Goal: Task Accomplishment & Management: Manage account settings

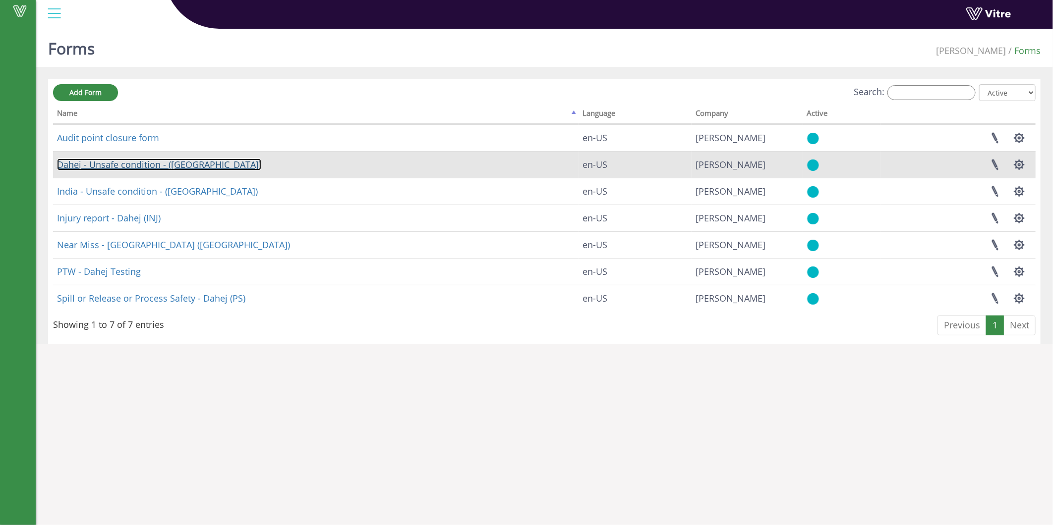
click at [124, 164] on link "Dahej - Unsafe condition - ([GEOGRAPHIC_DATA])" at bounding box center [159, 165] width 204 height 12
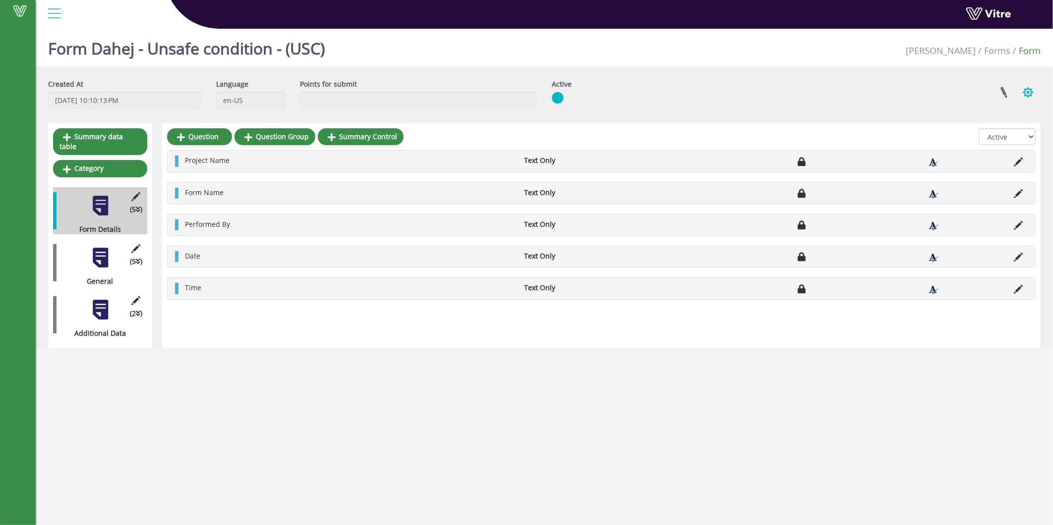
click at [1022, 90] on button "button" at bounding box center [1028, 92] width 25 height 26
click at [868, 109] on div "Created At 11/16/2024 10:10:13 PM Language en-US Points for submit Active Linke…" at bounding box center [544, 97] width 1007 height 37
click at [997, 88] on link at bounding box center [1003, 92] width 25 height 26
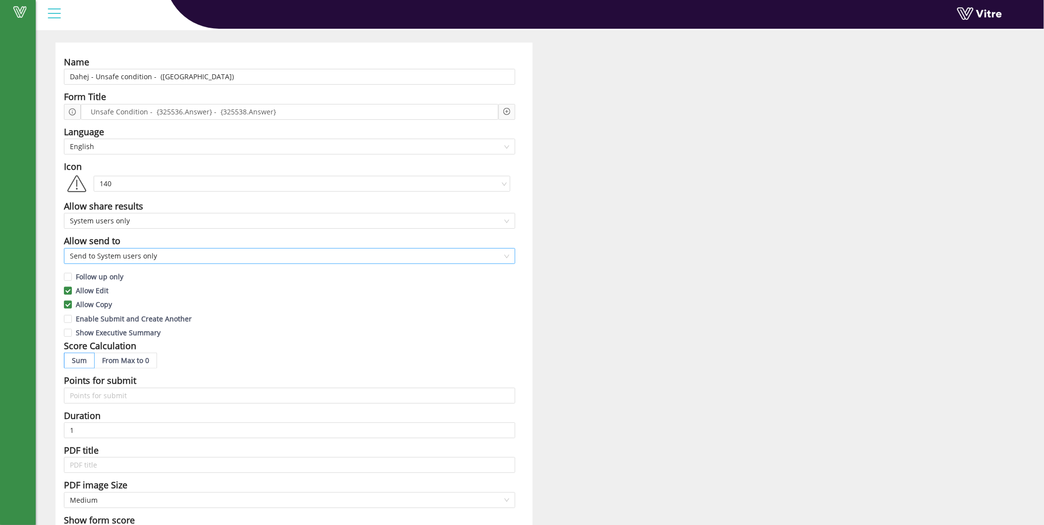
scroll to position [55, 0]
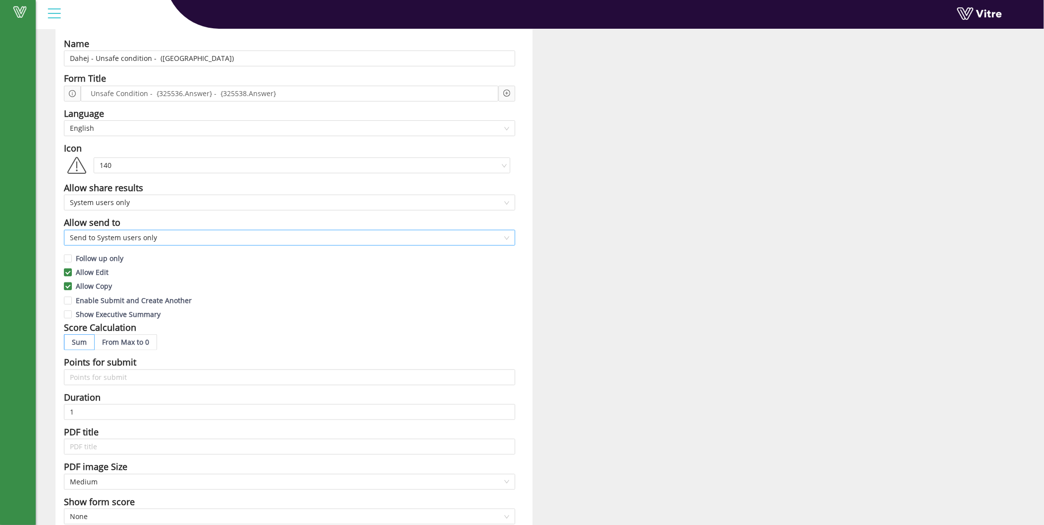
click at [464, 241] on span "Send to System users only" at bounding box center [290, 237] width 440 height 15
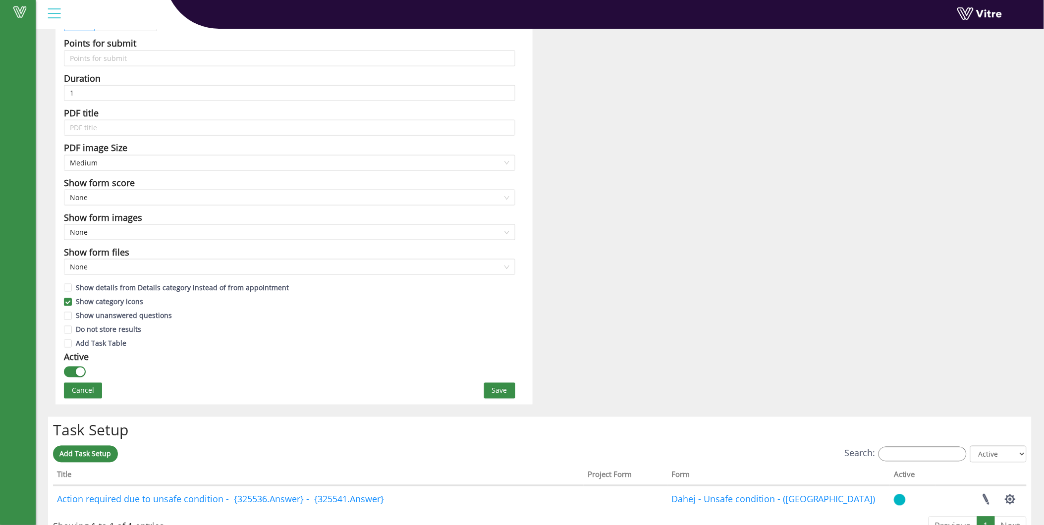
scroll to position [385, 0]
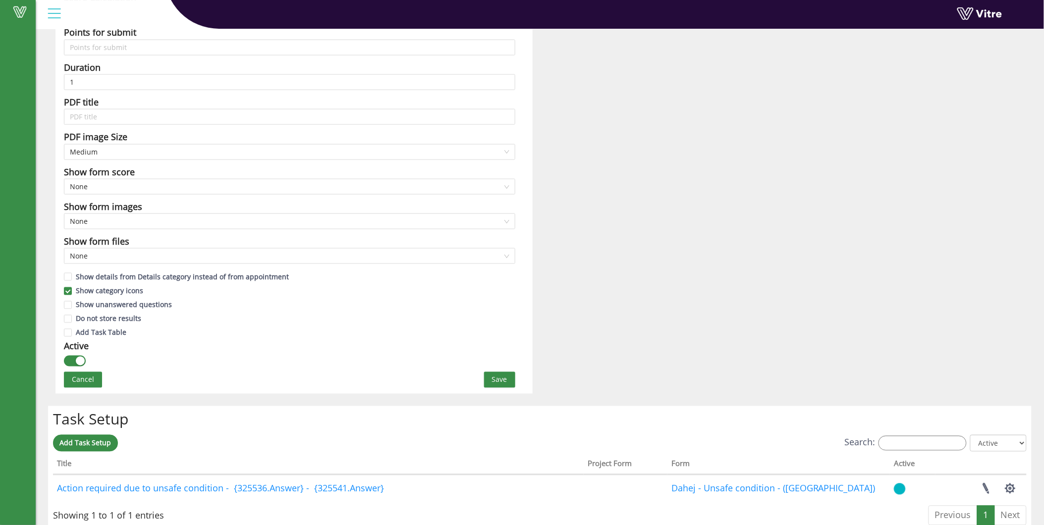
click at [496, 373] on button "Save" at bounding box center [499, 380] width 31 height 16
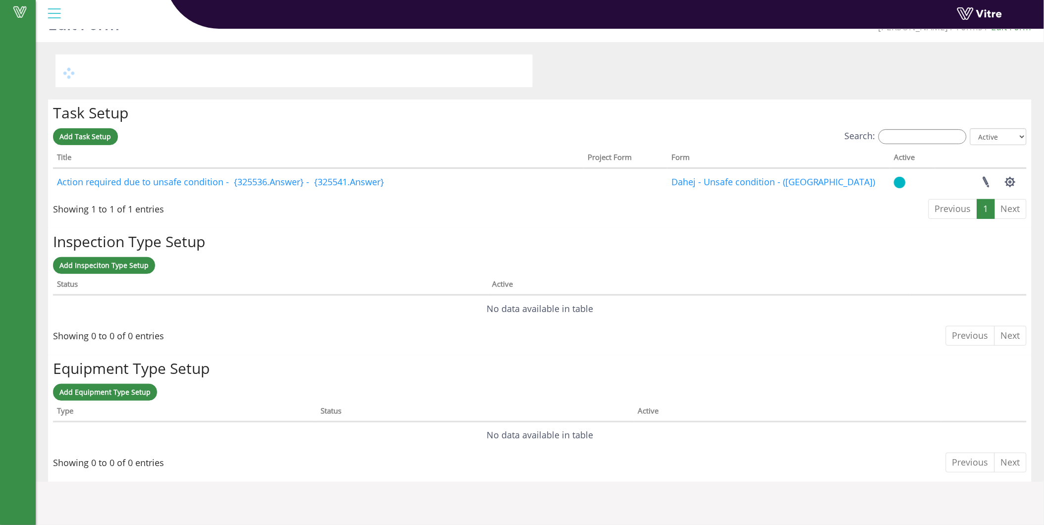
scroll to position [0, 0]
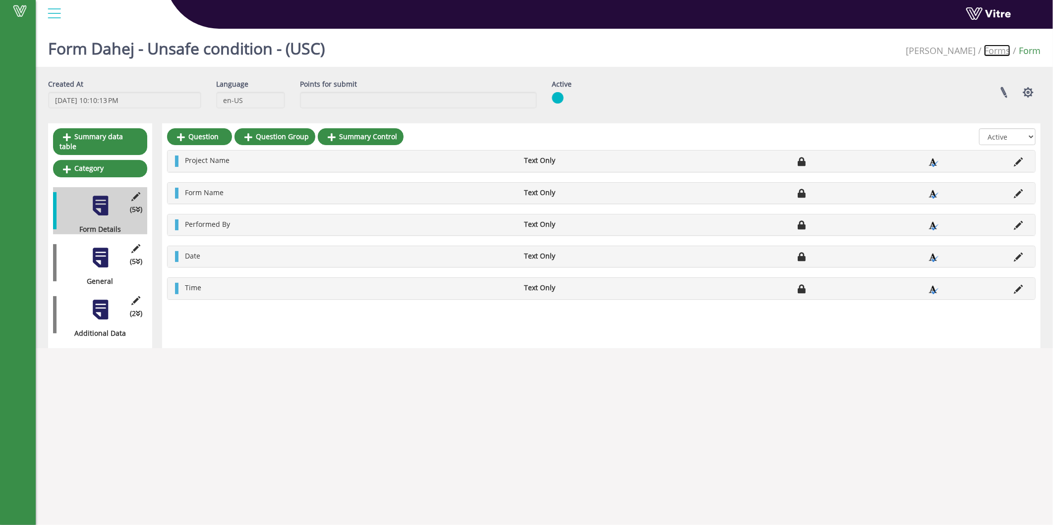
click at [988, 53] on link "Forms" at bounding box center [997, 51] width 26 height 12
